Goal: Information Seeking & Learning: Check status

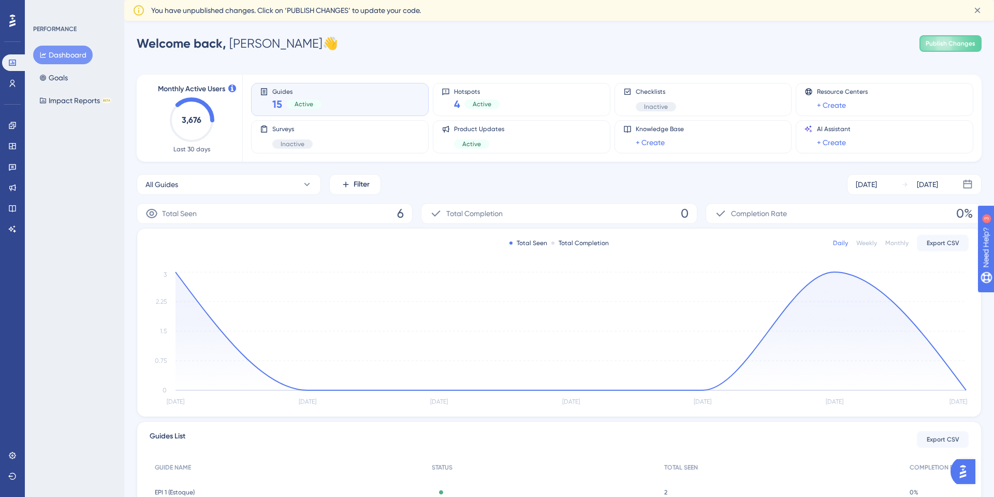
click at [710, 55] on div "Performance Users Engagement Widgets Feedback Product Updates Knowledge Base AI…" at bounding box center [559, 317] width 870 height 569
click at [321, 4] on span "You have unpublished changes. Click on ‘PUBLISH CHANGES’ to update your code." at bounding box center [286, 10] width 270 height 12
drag, startPoint x: 549, startPoint y: 237, endPoint x: 601, endPoint y: 252, distance: 53.8
click at [601, 252] on div "Total Seen Total Completion Daily Weekly Monthly Export CSV [DATE] [DATE] [DATE…" at bounding box center [559, 322] width 844 height 188
click at [579, 242] on div "Total Completion" at bounding box center [579, 243] width 57 height 8
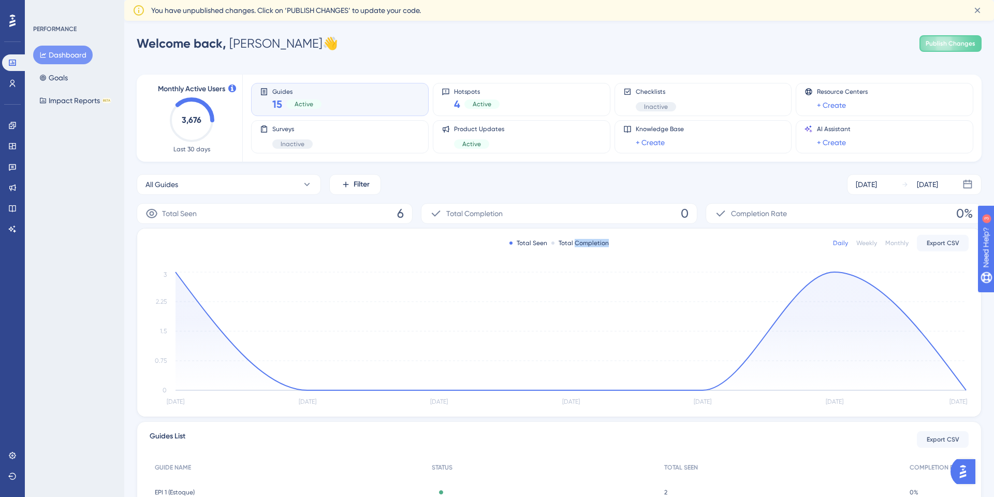
click at [579, 242] on div "Total Completion" at bounding box center [579, 243] width 57 height 8
click at [575, 240] on div "Total Completion" at bounding box center [579, 243] width 57 height 8
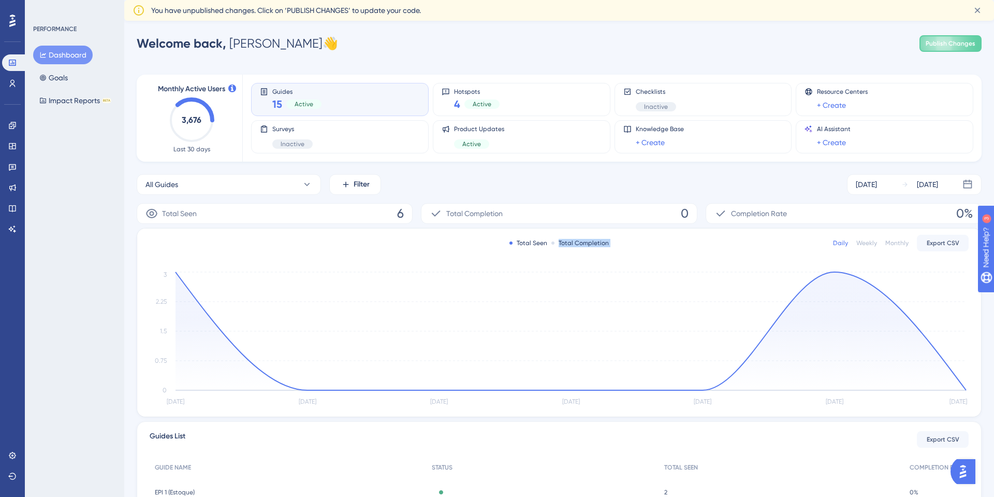
click at [568, 239] on div "Total Completion" at bounding box center [579, 243] width 57 height 8
click at [571, 239] on div "Total Completion" at bounding box center [579, 243] width 57 height 8
click at [567, 245] on div "Total Completion" at bounding box center [579, 243] width 57 height 8
drag, startPoint x: 570, startPoint y: 245, endPoint x: 577, endPoint y: 246, distance: 6.8
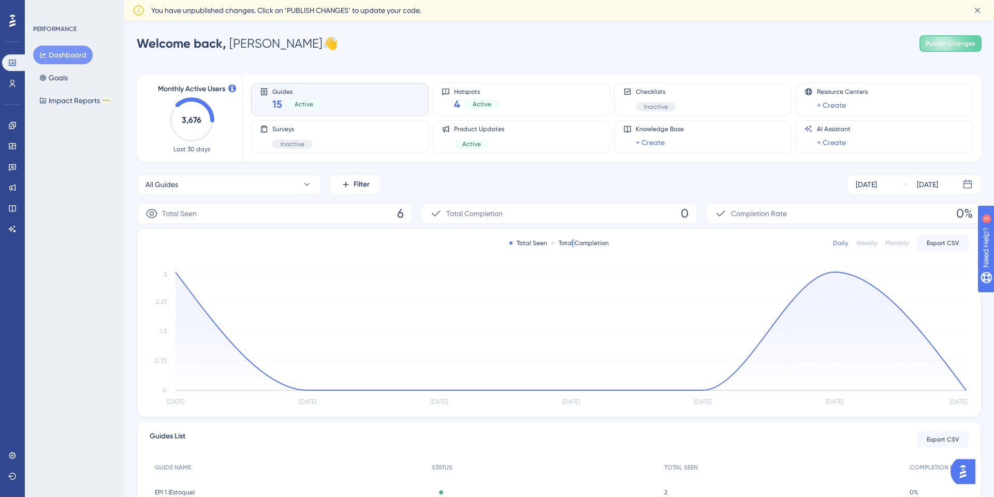
click at [577, 246] on div "Total Completion" at bounding box center [579, 243] width 57 height 8
